Goal: Task Accomplishment & Management: Manage account settings

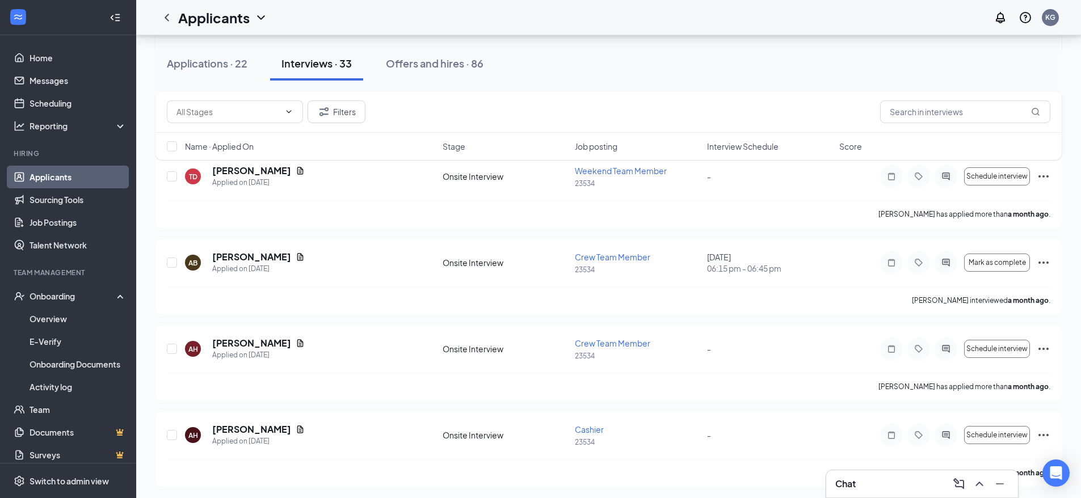
scroll to position [2115, 0]
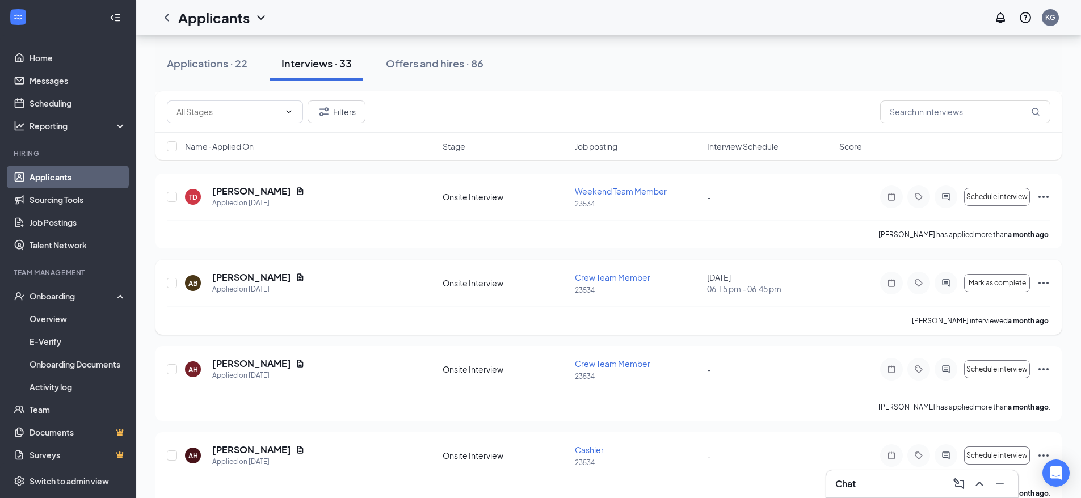
drag, startPoint x: 517, startPoint y: 326, endPoint x: 495, endPoint y: 331, distance: 23.4
click at [494, 332] on div "[PERSON_NAME] interviewed a month ago ." at bounding box center [608, 320] width 883 height 28
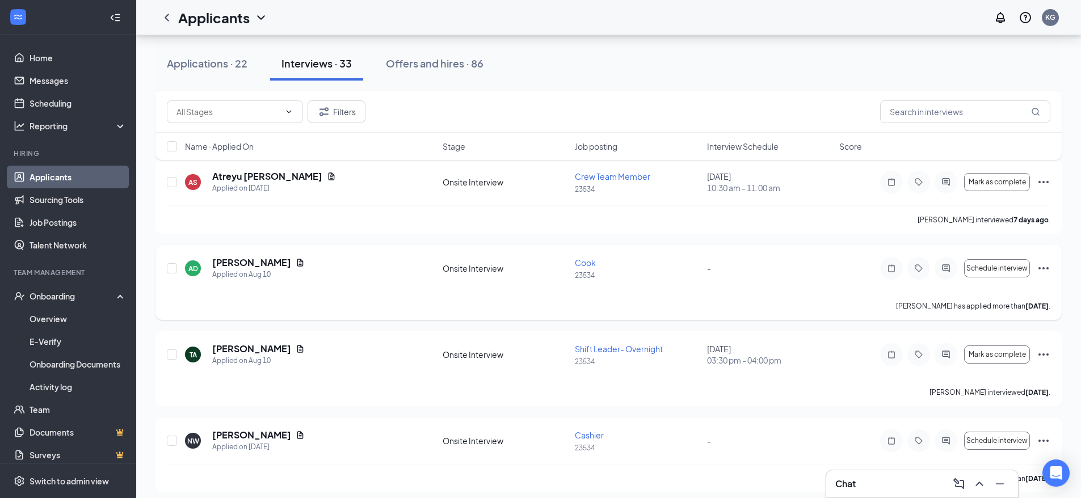
scroll to position [1038, 0]
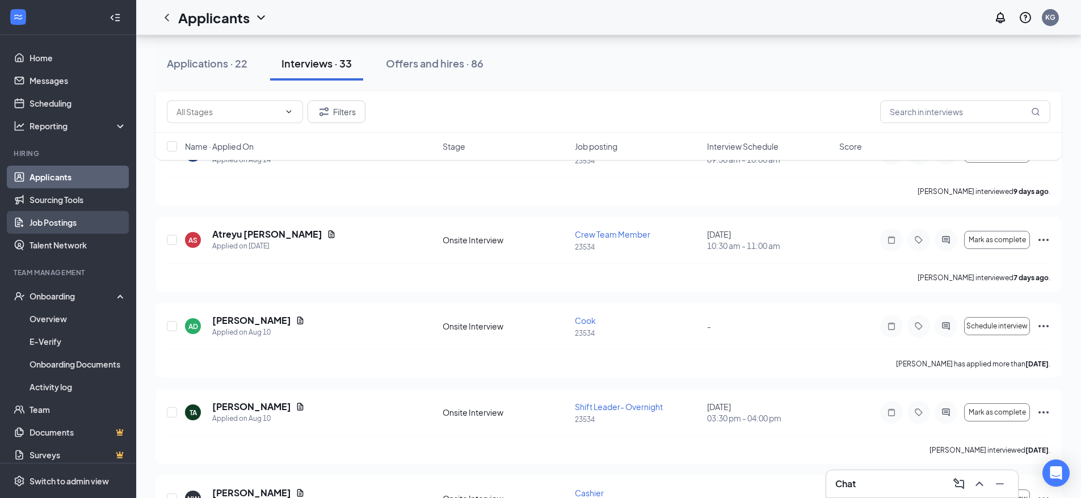
click at [60, 224] on link "Job Postings" at bounding box center [77, 222] width 97 height 23
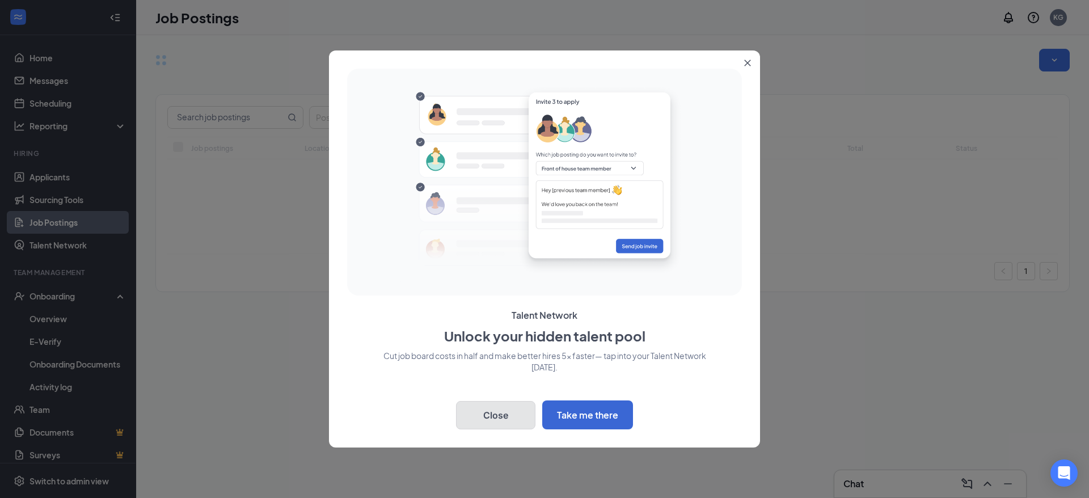
click at [480, 402] on button "Close" at bounding box center [495, 415] width 79 height 28
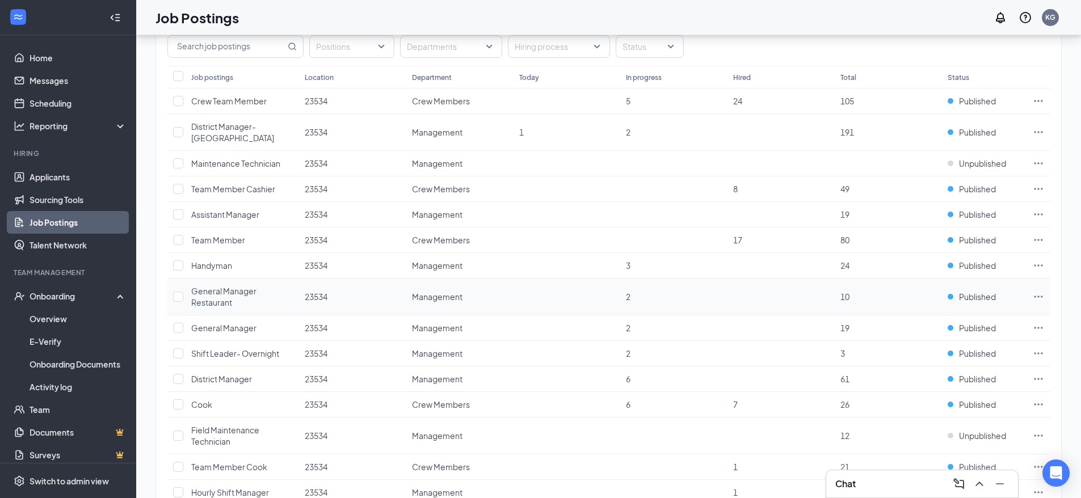
scroll to position [170, 0]
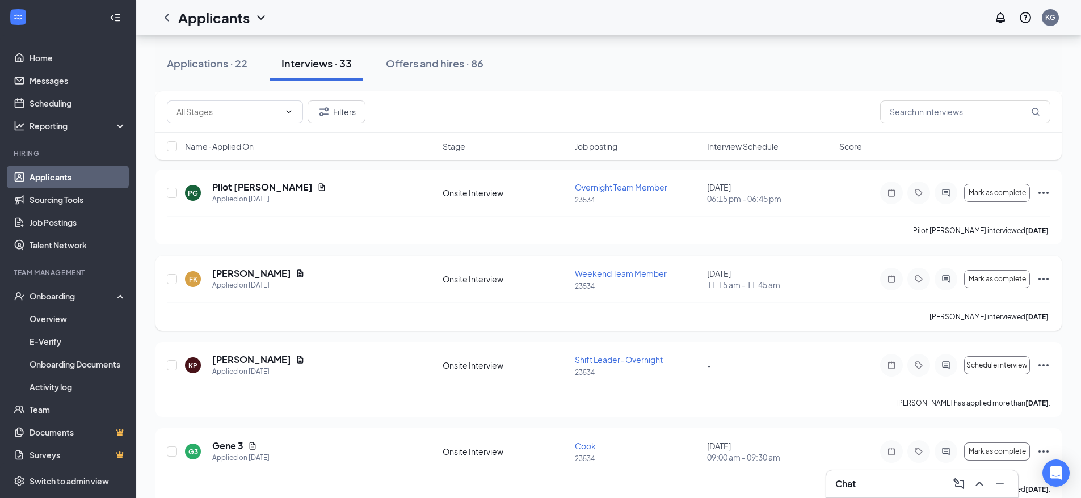
scroll to position [681, 0]
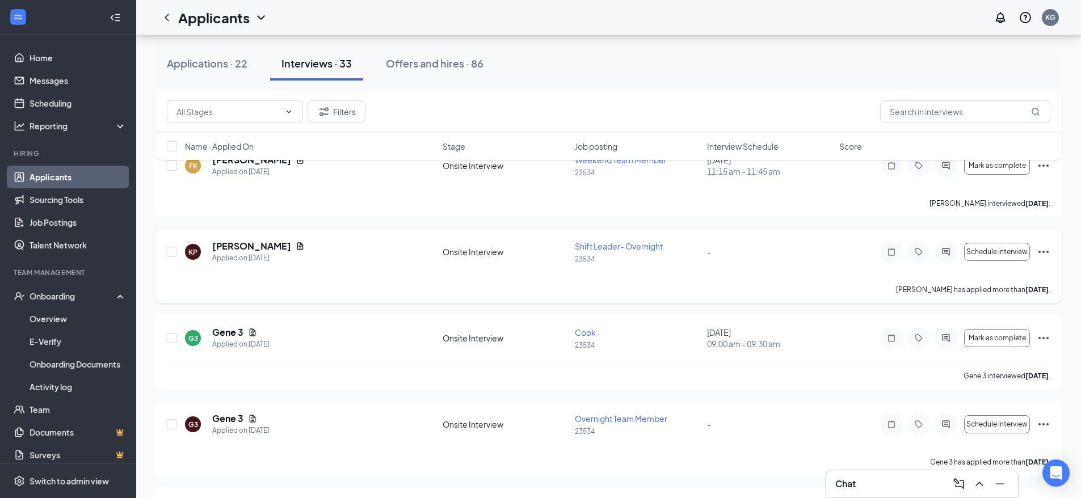
click at [495, 251] on div "Onsite Interview" at bounding box center [504, 251] width 125 height 11
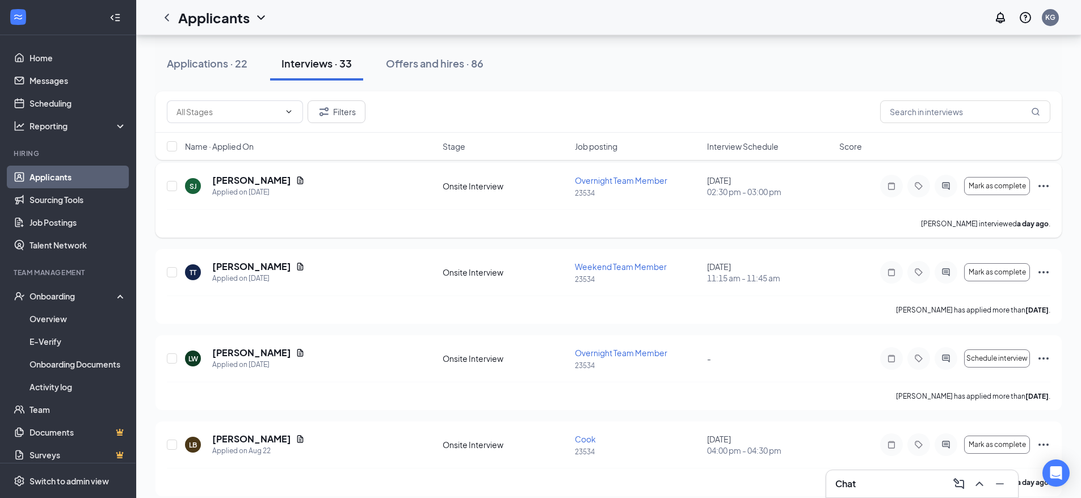
scroll to position [0, 0]
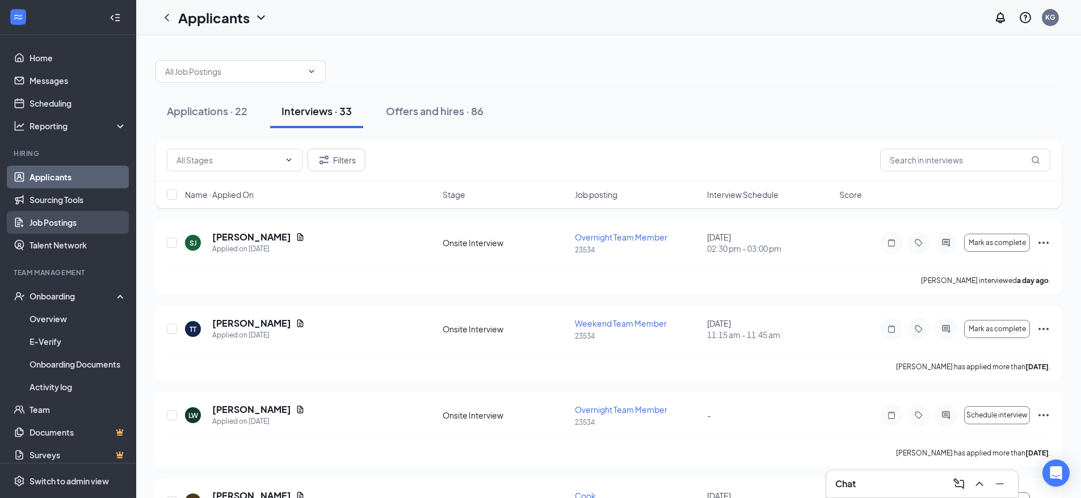
click at [71, 218] on link "Job Postings" at bounding box center [77, 222] width 97 height 23
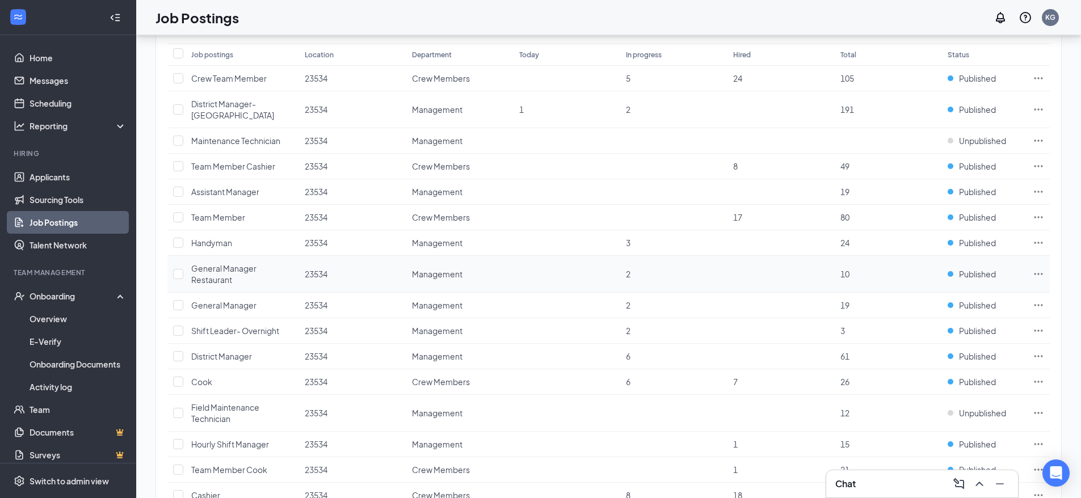
scroll to position [113, 0]
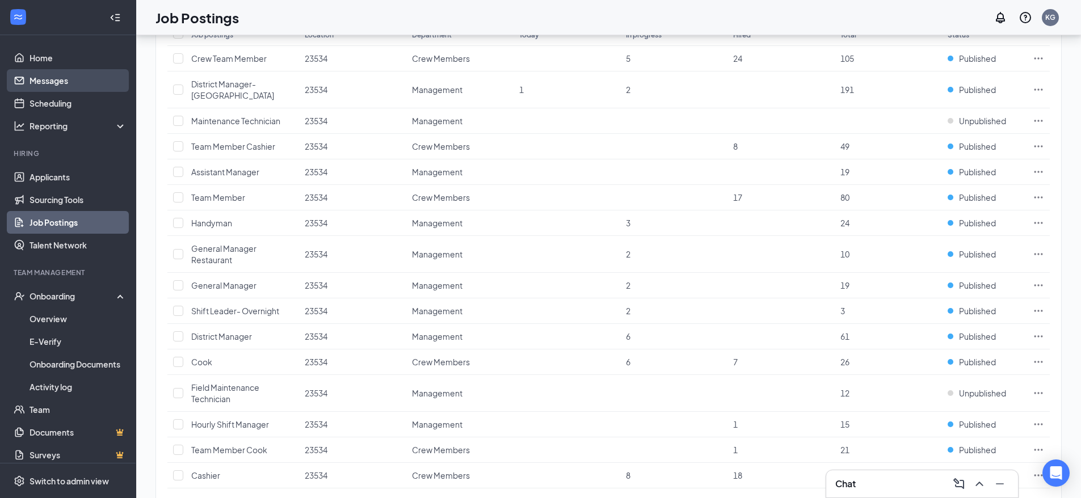
click at [56, 88] on link "Messages" at bounding box center [77, 80] width 97 height 23
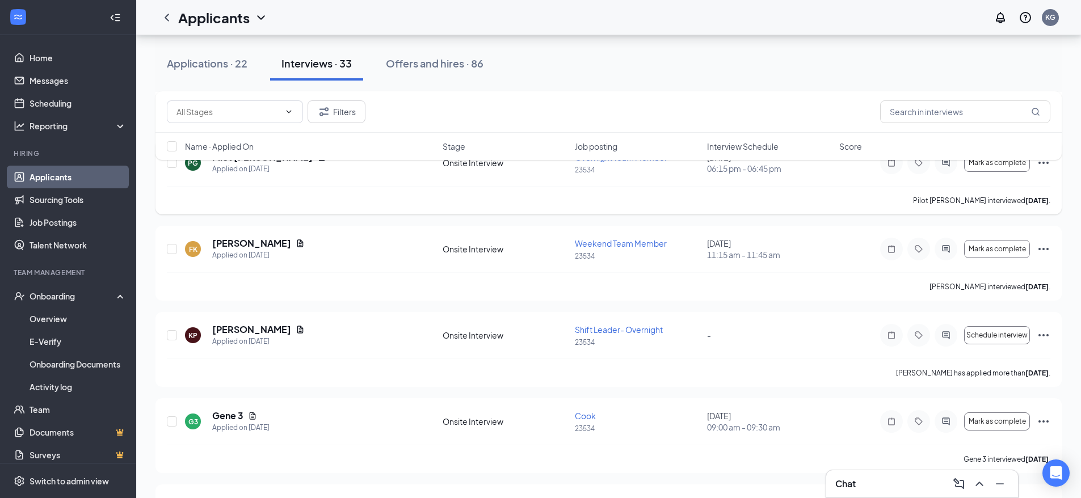
scroll to position [624, 0]
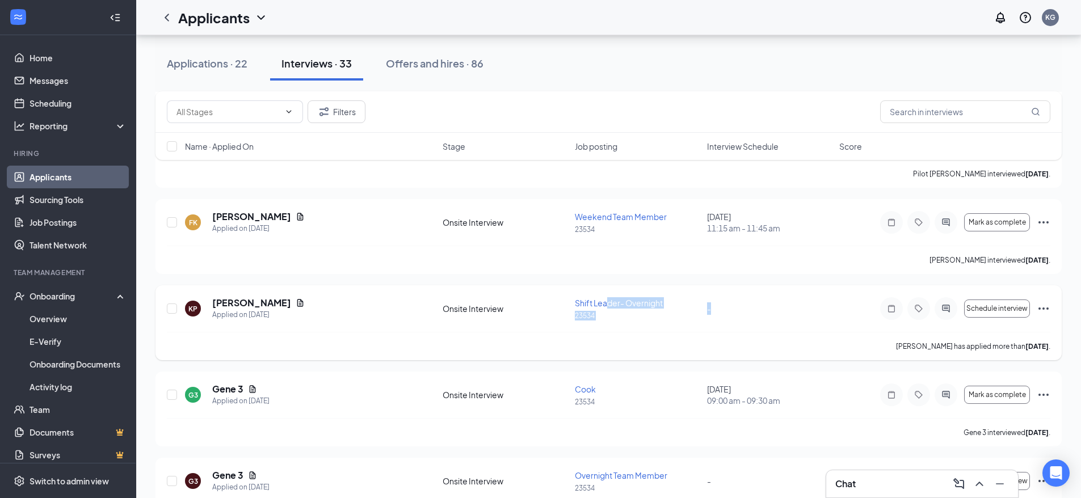
drag, startPoint x: 719, startPoint y: 310, endPoint x: 608, endPoint y: 301, distance: 111.5
click at [608, 301] on div "[PERSON_NAME] Applied on [DATE] Onsite Interview Shift Leader- Overnight 23534 …" at bounding box center [608, 314] width 883 height 35
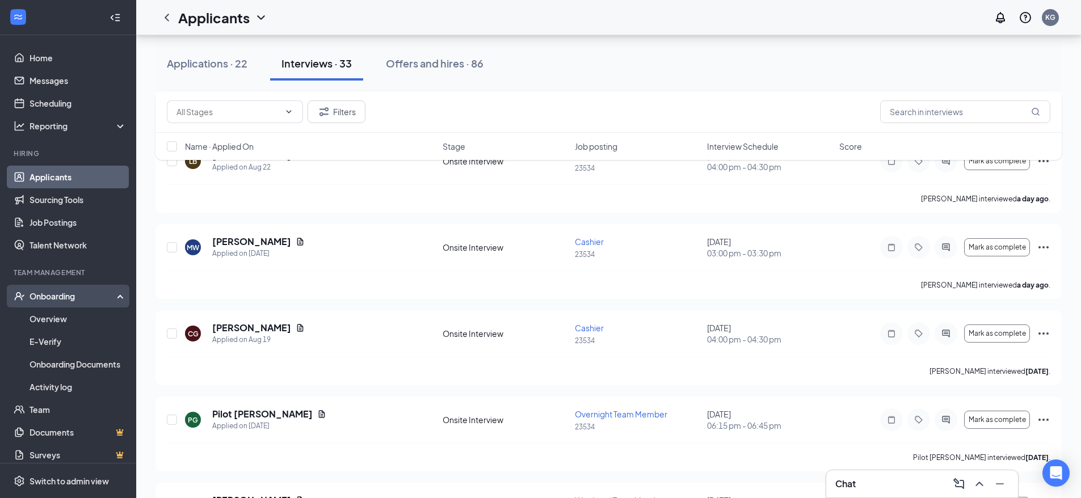
scroll to position [57, 0]
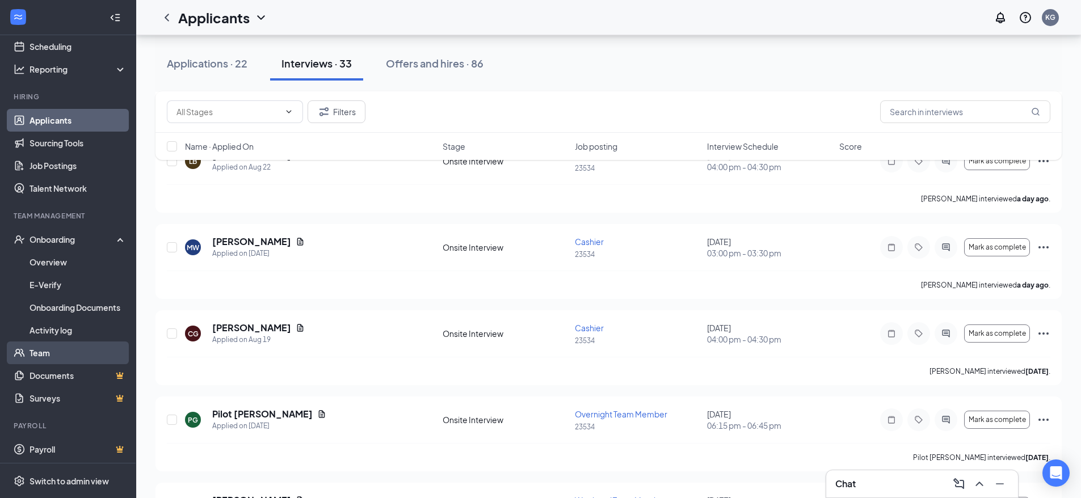
click at [85, 345] on link "Team" at bounding box center [77, 352] width 97 height 23
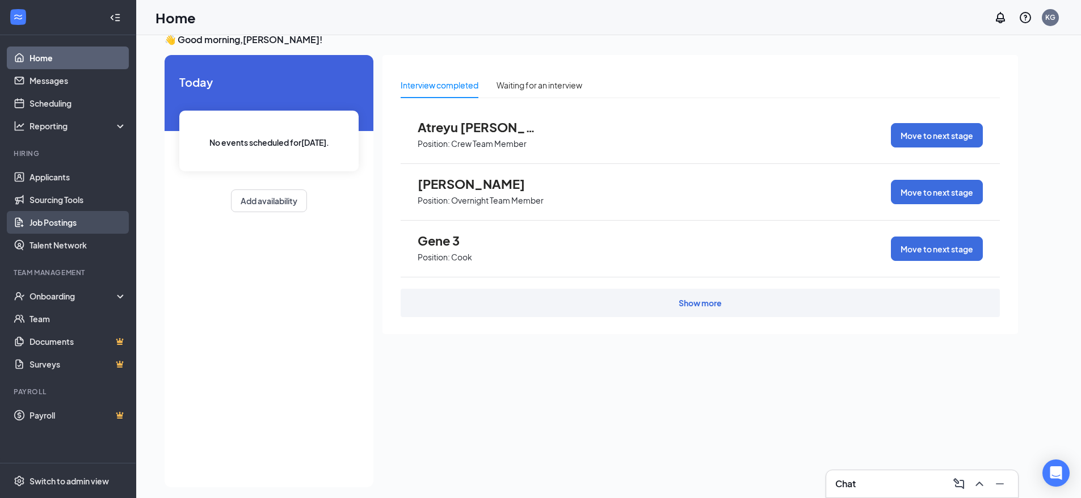
scroll to position [24, 0]
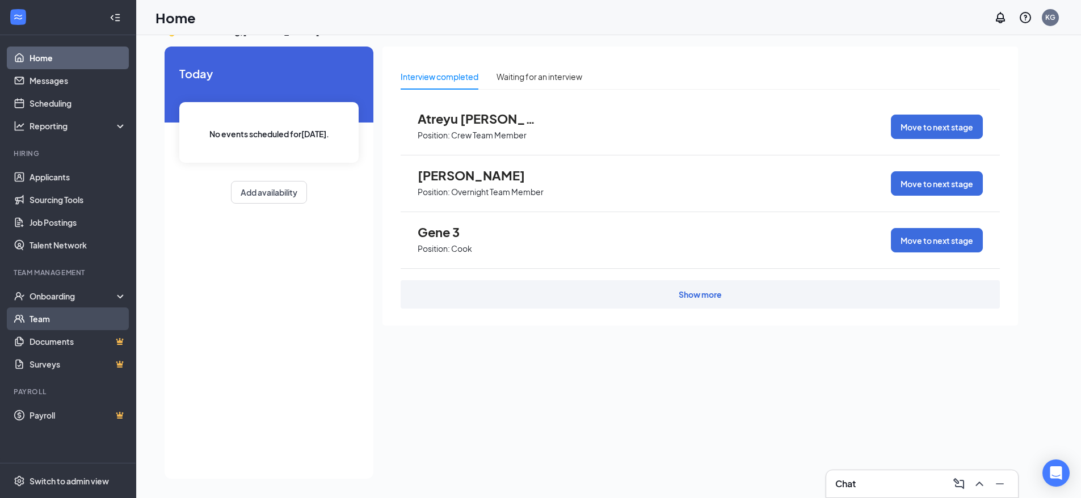
click at [47, 319] on link "Team" at bounding box center [77, 318] width 97 height 23
